Goal: Information Seeking & Learning: Stay updated

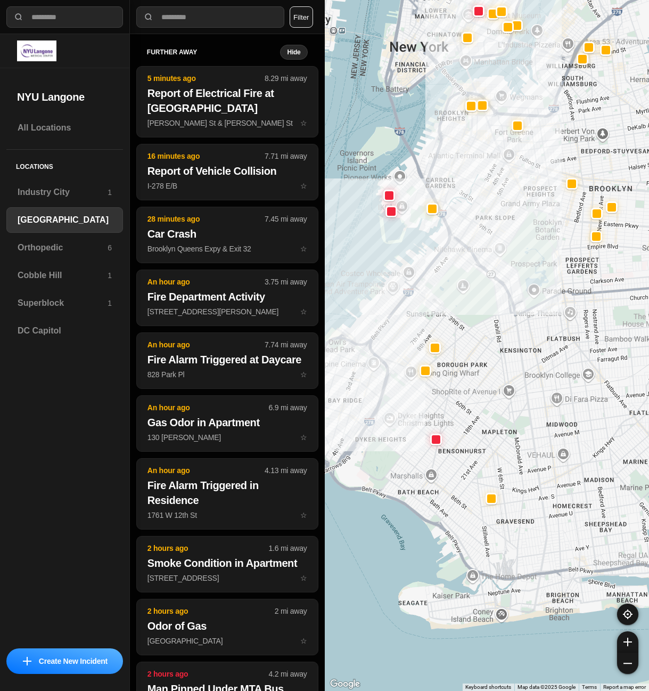
select select "*"
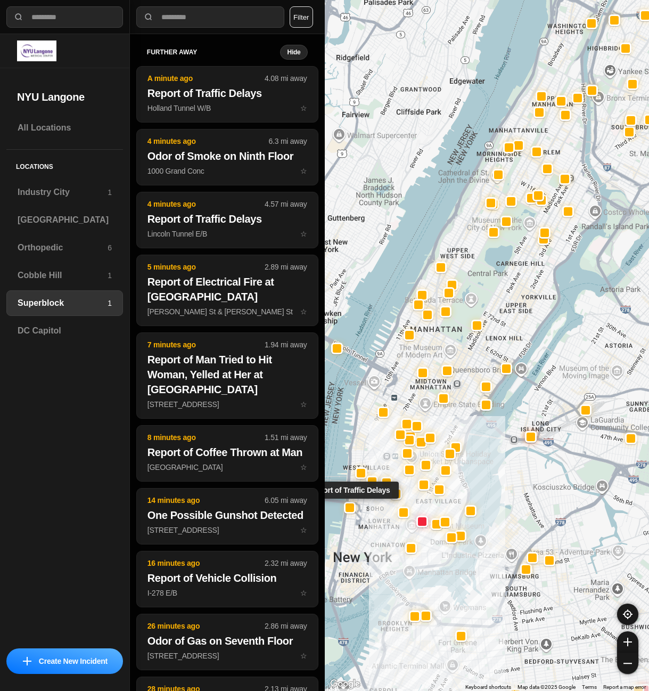
select select "*"
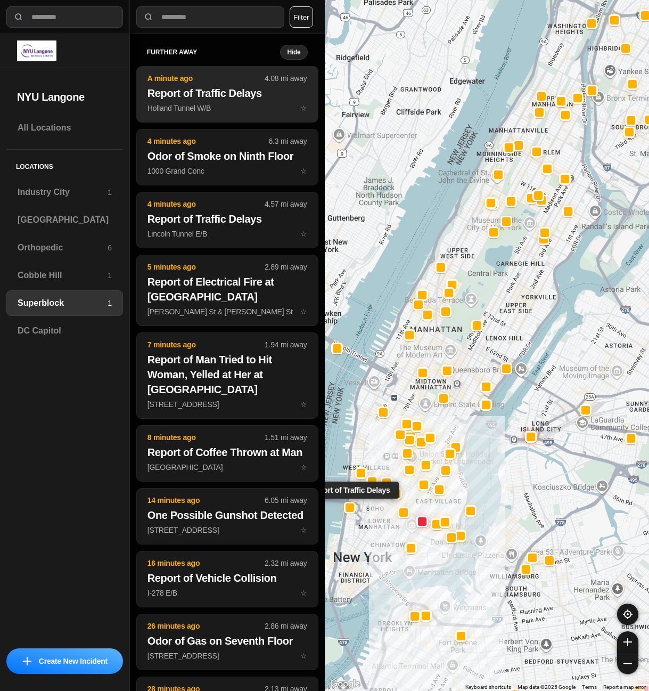
drag, startPoint x: 0, startPoint y: 0, endPoint x: 200, endPoint y: 95, distance: 221.6
click at [200, 95] on h2 "Report of Traffic Delays" at bounding box center [228, 93] width 160 height 15
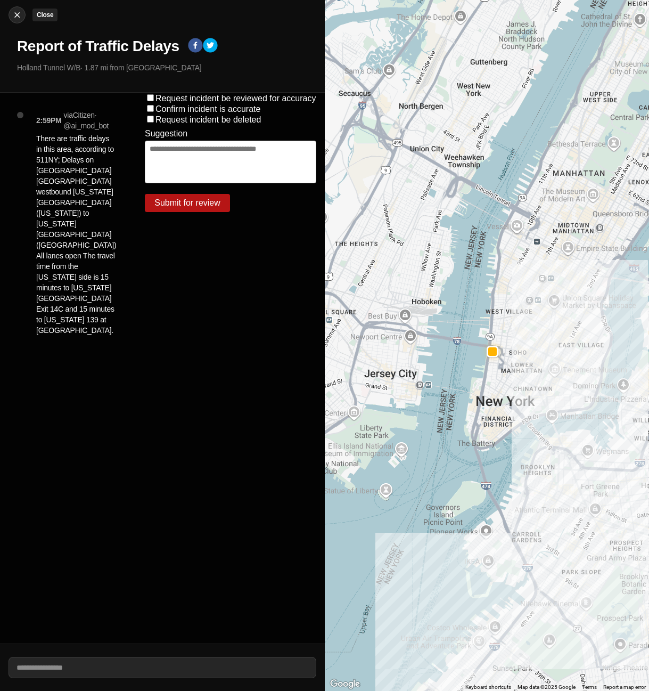
click at [18, 17] on img at bounding box center [17, 15] width 11 height 11
select select "*"
